Goal: Information Seeking & Learning: Learn about a topic

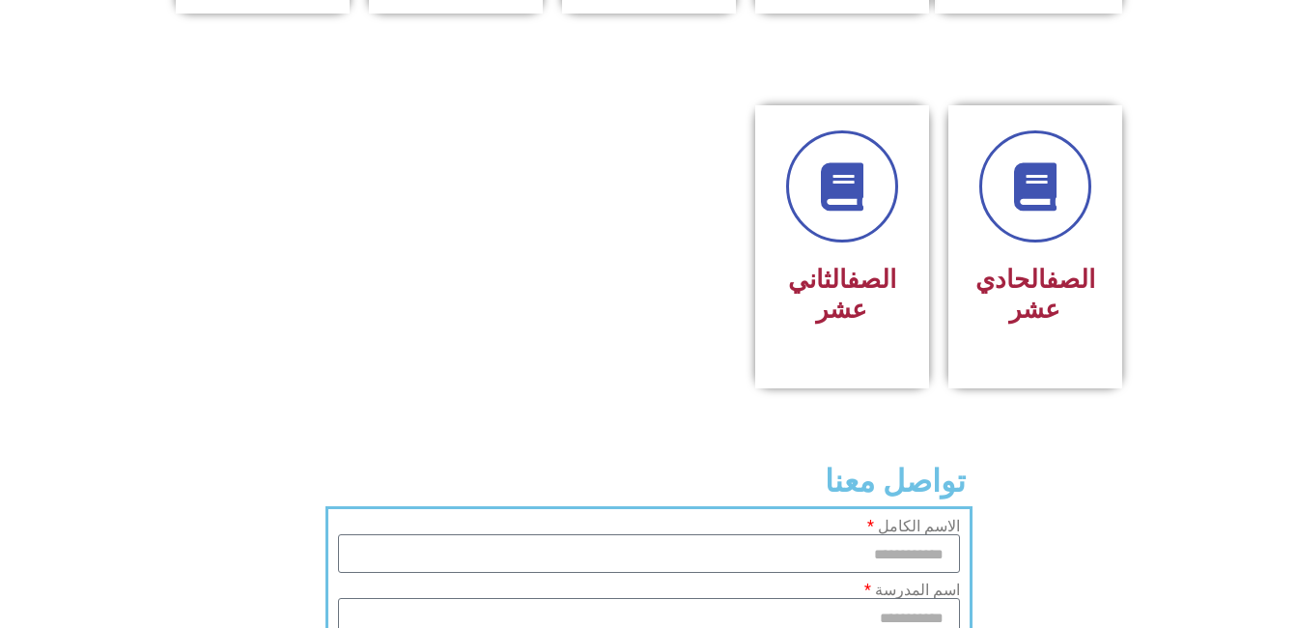
scroll to position [1128, 0]
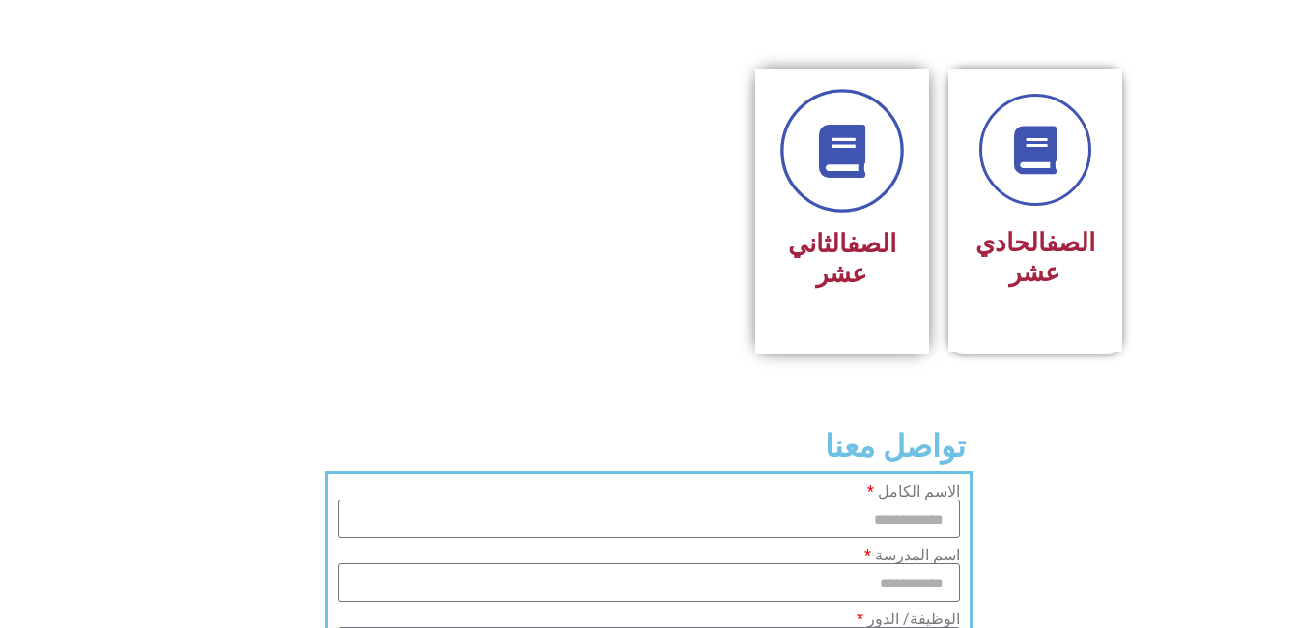
click at [887, 104] on link at bounding box center [842, 151] width 124 height 124
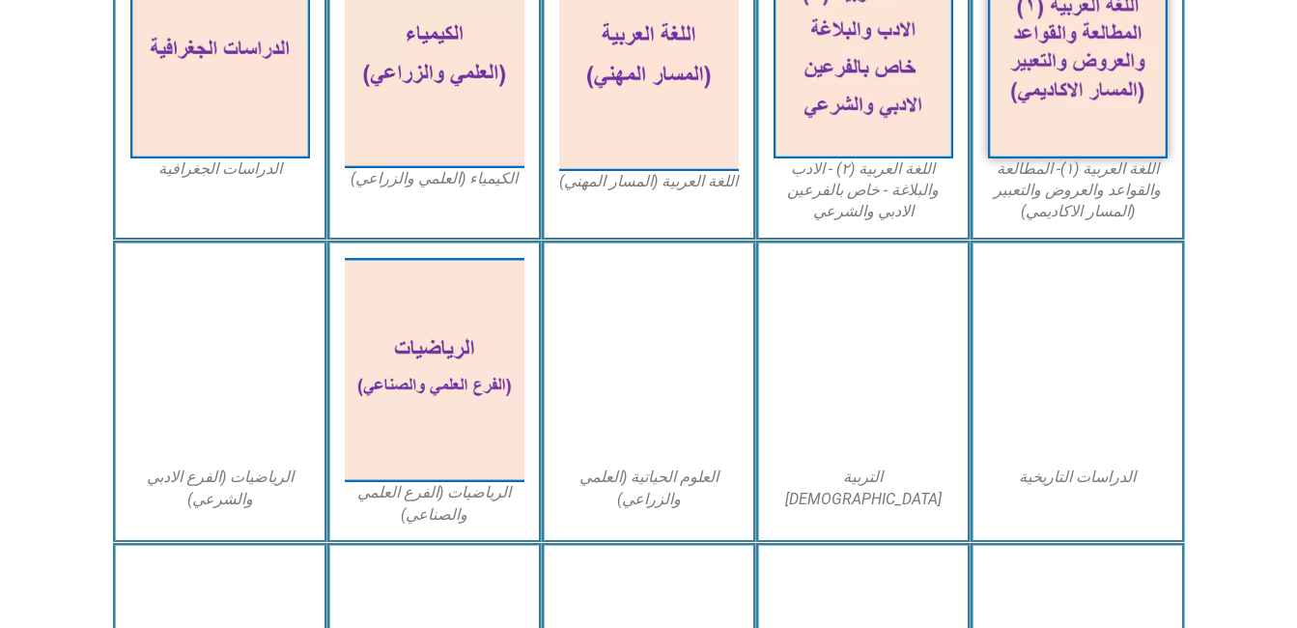
scroll to position [585, 0]
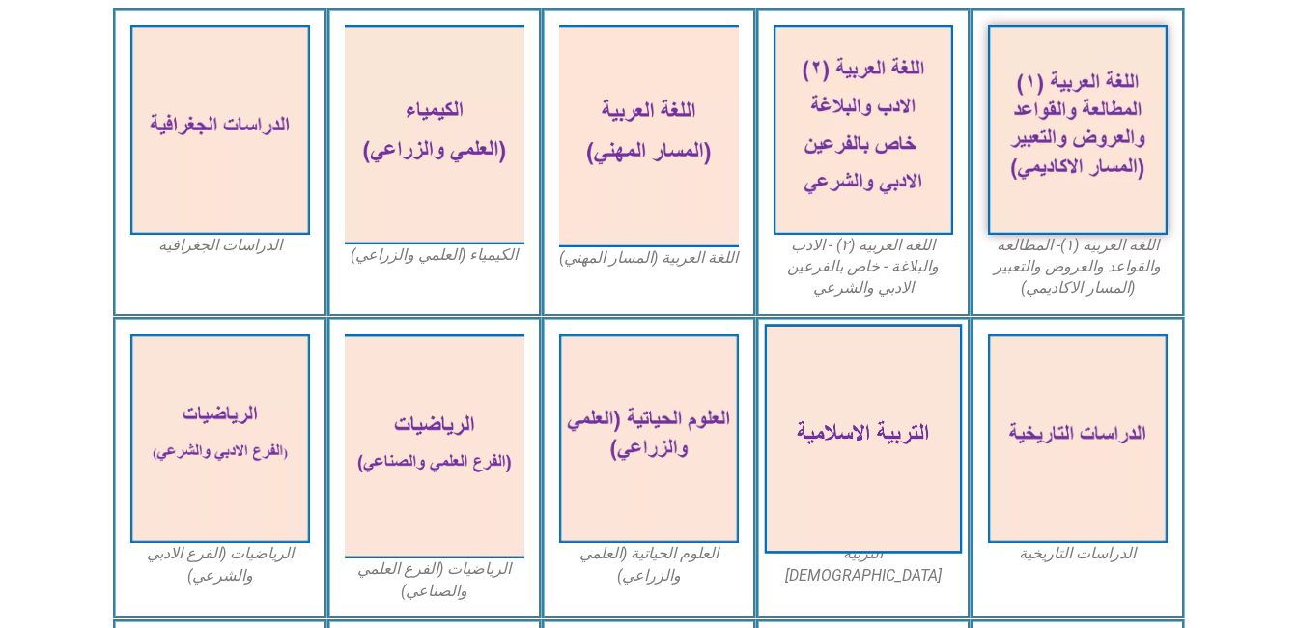
click at [841, 446] on img at bounding box center [863, 438] width 198 height 230
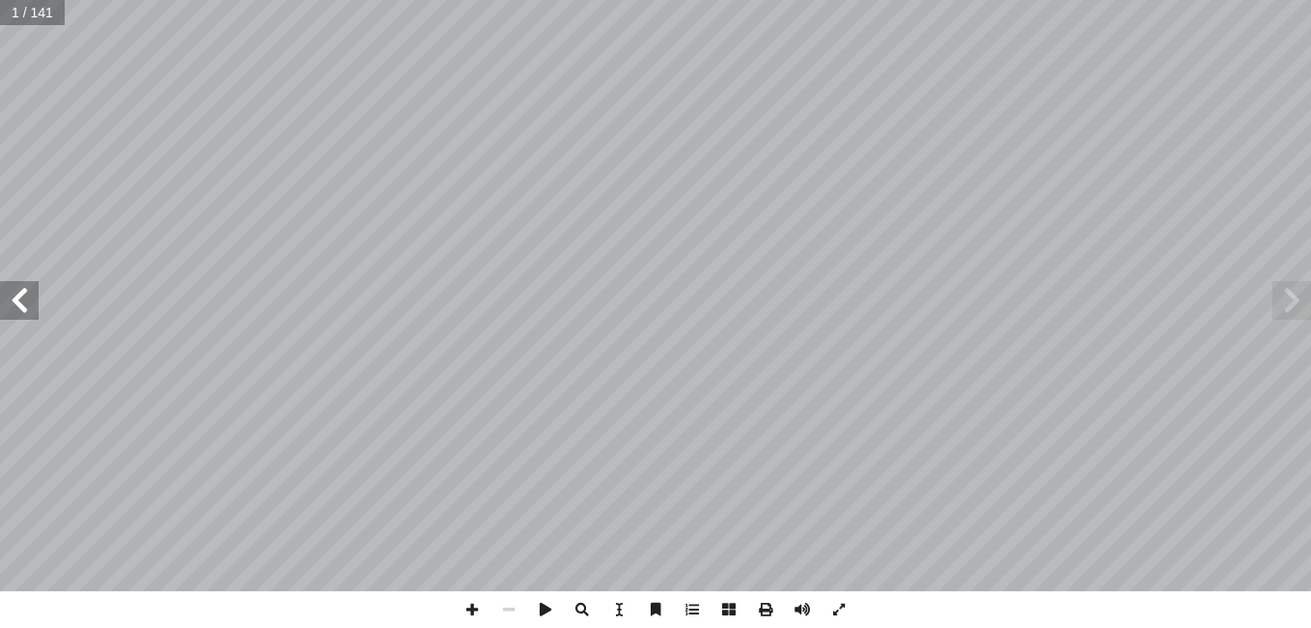
click at [18, 5] on input "text" at bounding box center [32, 12] width 65 height 25
type input "*"
type input "**"
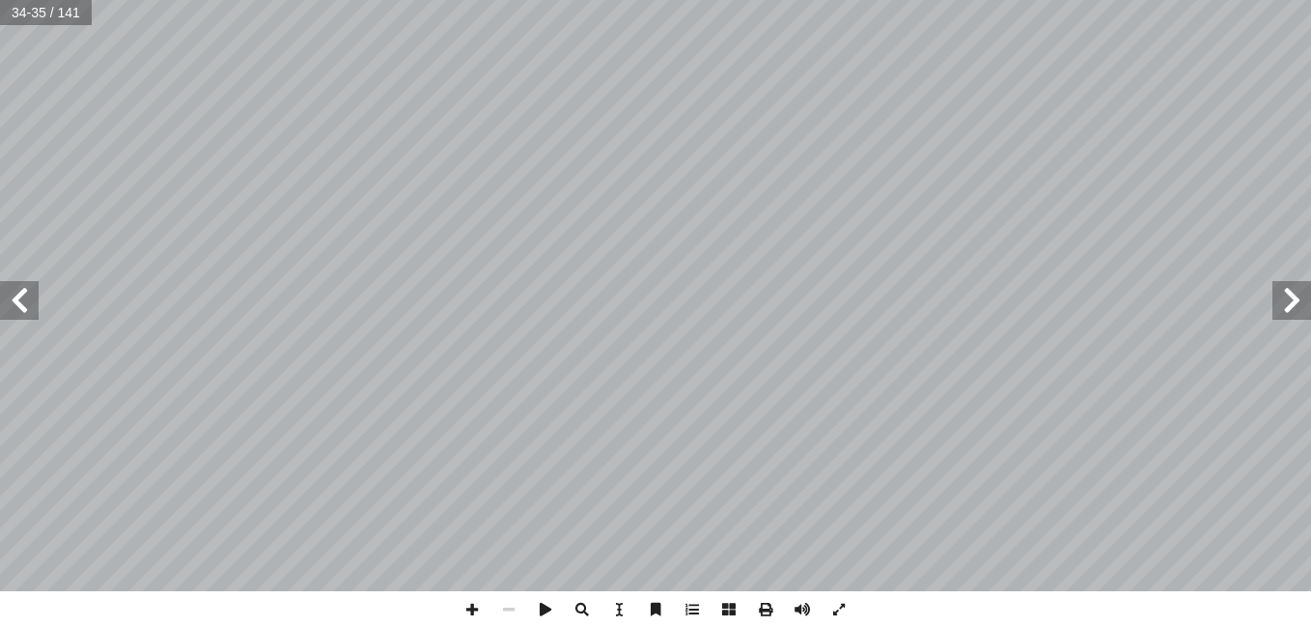
click at [11, 295] on span at bounding box center [19, 300] width 39 height 39
click at [458, 606] on span at bounding box center [472, 609] width 37 height 37
click at [458, 616] on span at bounding box center [472, 609] width 37 height 37
click at [513, 608] on span at bounding box center [509, 609] width 37 height 37
click at [470, 592] on span at bounding box center [472, 609] width 37 height 37
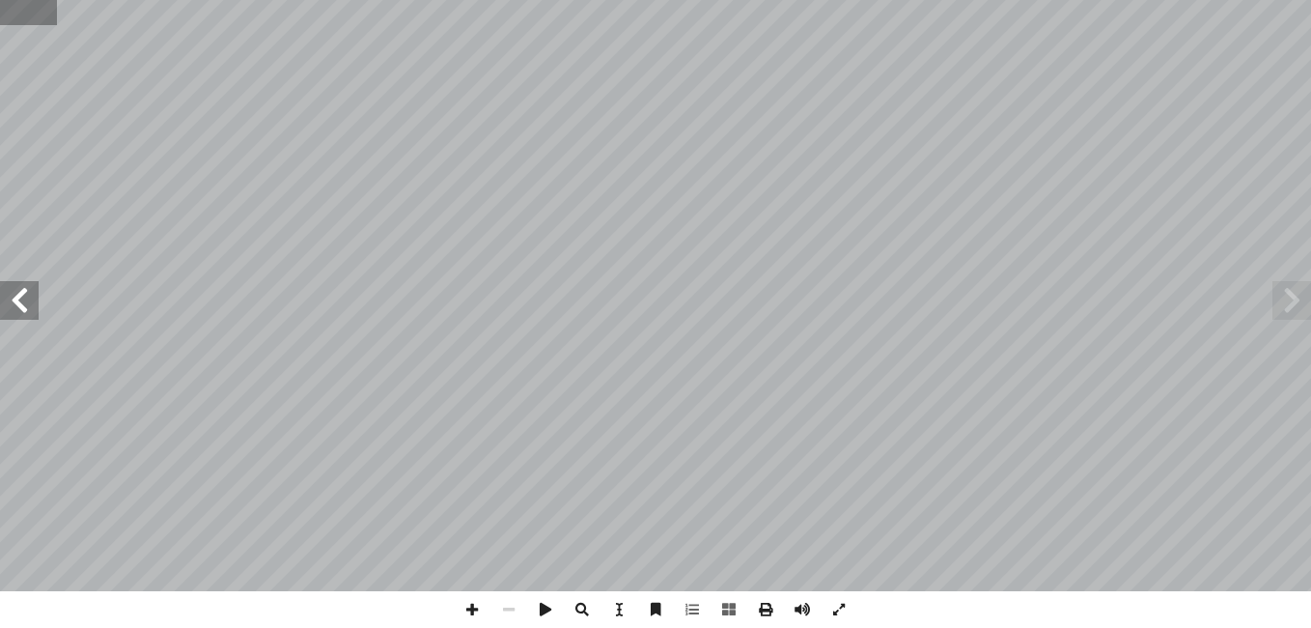
click at [46, 8] on input "text" at bounding box center [28, 12] width 57 height 25
type input "**"
click at [29, 301] on span at bounding box center [19, 300] width 39 height 39
click at [476, 606] on span at bounding box center [472, 609] width 37 height 37
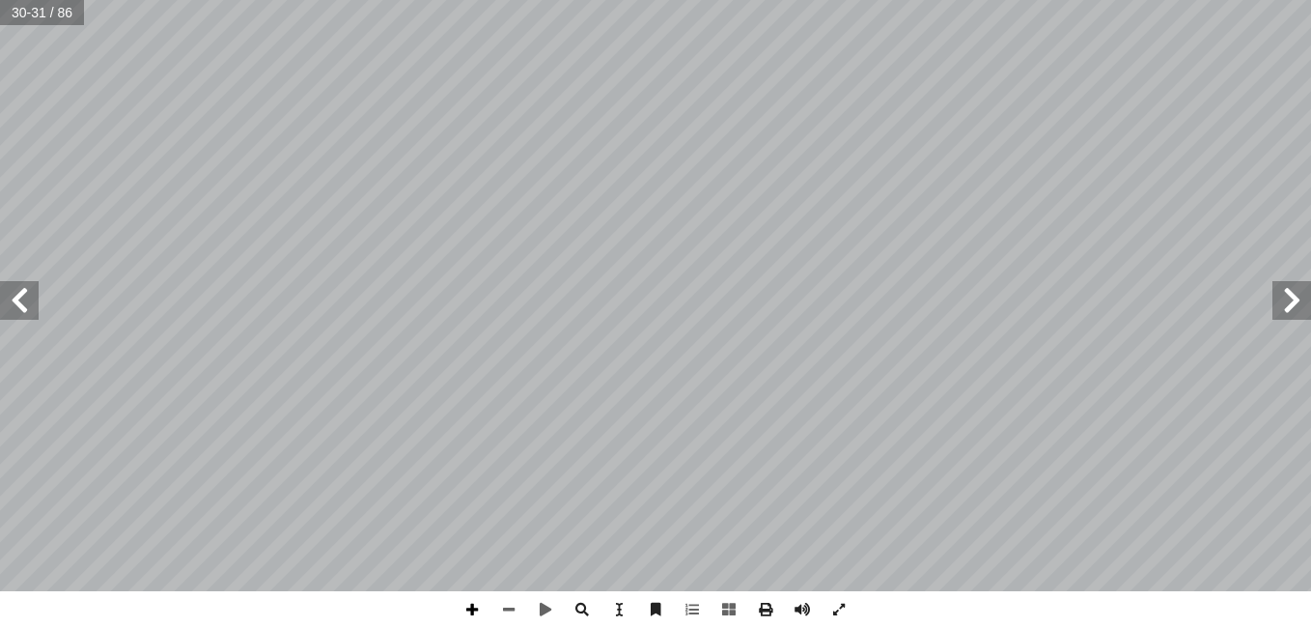
click at [474, 605] on span at bounding box center [472, 609] width 37 height 37
click at [510, 605] on span at bounding box center [509, 609] width 37 height 37
click at [470, 606] on span at bounding box center [472, 609] width 37 height 37
click at [511, 612] on span at bounding box center [509, 609] width 37 height 37
click at [502, 611] on span at bounding box center [509, 609] width 37 height 37
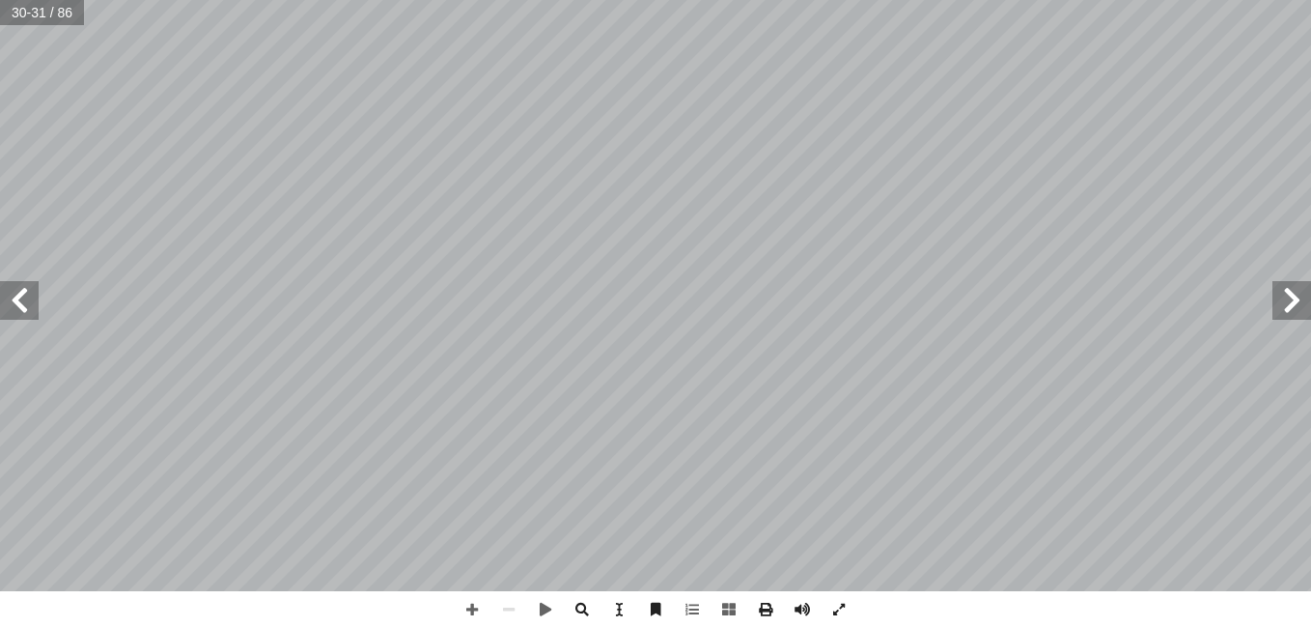
click at [17, 315] on span at bounding box center [19, 300] width 39 height 39
click at [476, 609] on span at bounding box center [472, 609] width 37 height 37
click at [470, 607] on span at bounding box center [472, 609] width 37 height 37
